Goal: Information Seeking & Learning: Learn about a topic

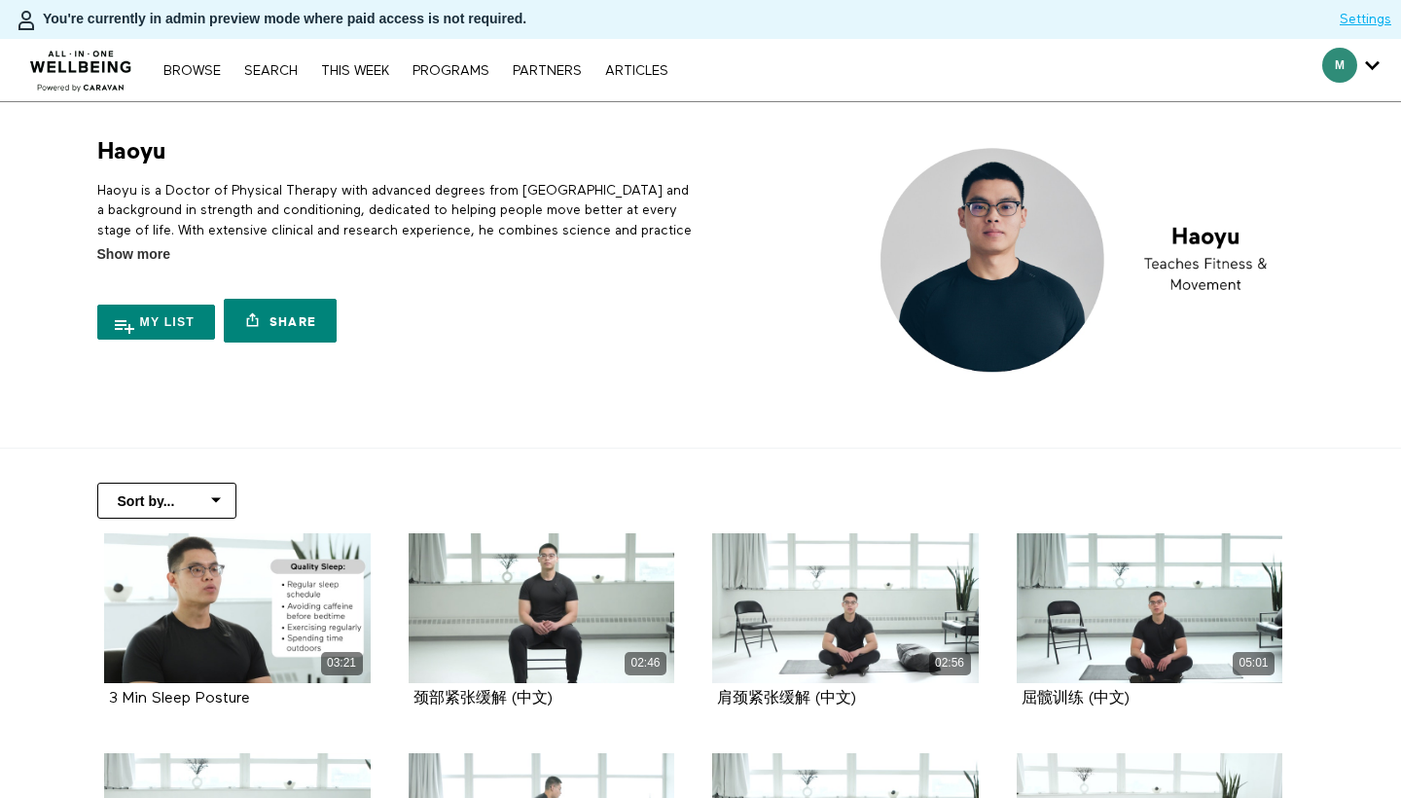
click at [105, 260] on span "Show more" at bounding box center [133, 254] width 73 height 20
click at [0, 0] on input "Show more Show less" at bounding box center [0, 0] width 0 height 0
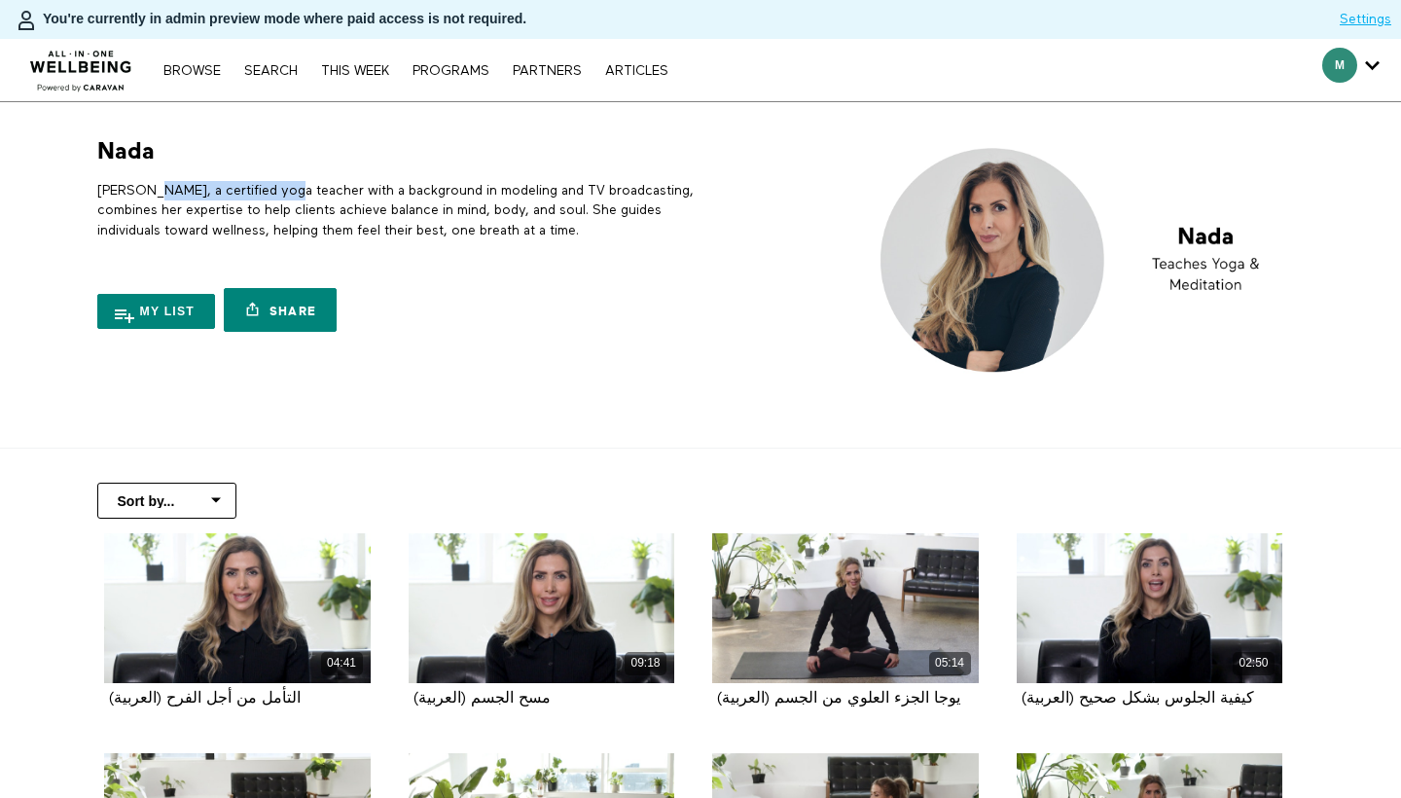
drag, startPoint x: 150, startPoint y: 190, endPoint x: 286, endPoint y: 190, distance: 136.2
click at [286, 190] on p "[PERSON_NAME], a certified yoga teacher with a background in modeling and TV br…" at bounding box center [395, 210] width 596 height 59
copy p "certified yoga teacher"
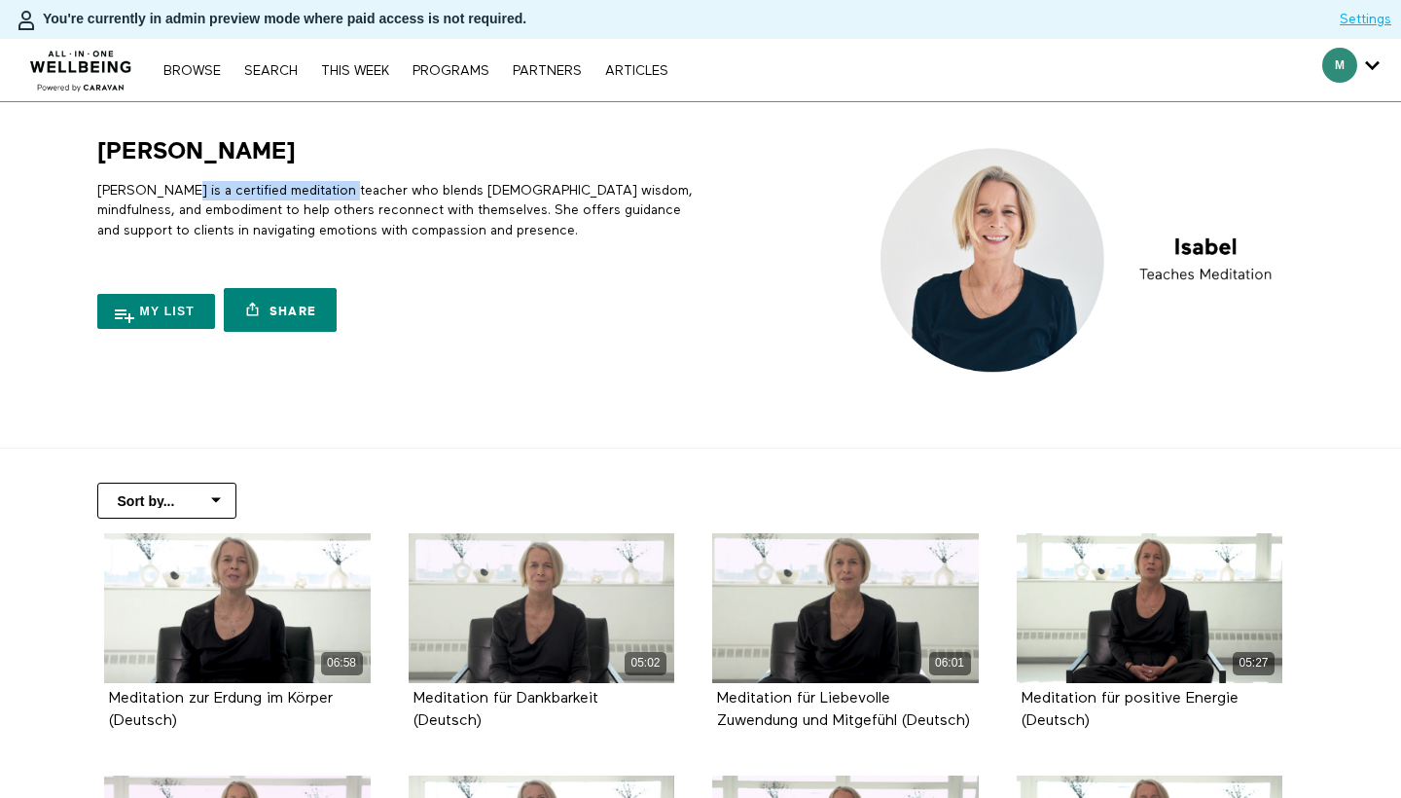
drag, startPoint x: 163, startPoint y: 192, endPoint x: 337, endPoint y: 191, distance: 173.2
click at [337, 191] on p "[PERSON_NAME] is a certified meditation teacher who blends [DEMOGRAPHIC_DATA] w…" at bounding box center [395, 210] width 596 height 59
copy p "certified meditation teacher"
